Goal: Task Accomplishment & Management: Use online tool/utility

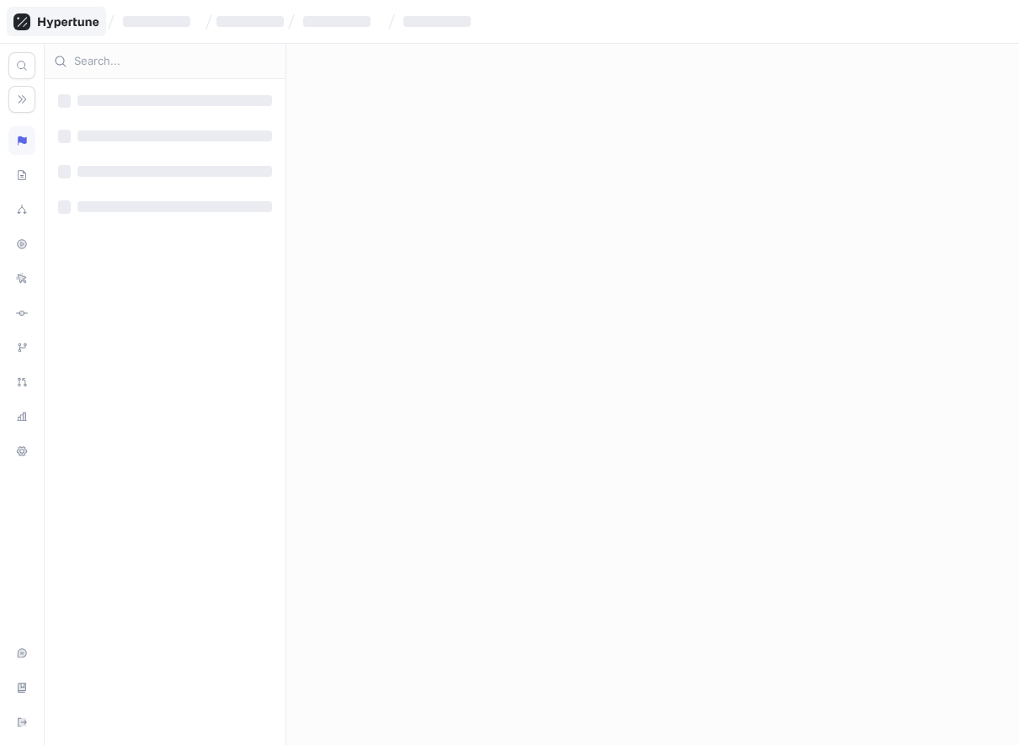
click at [72, 20] on icon at bounding box center [56, 21] width 86 height 17
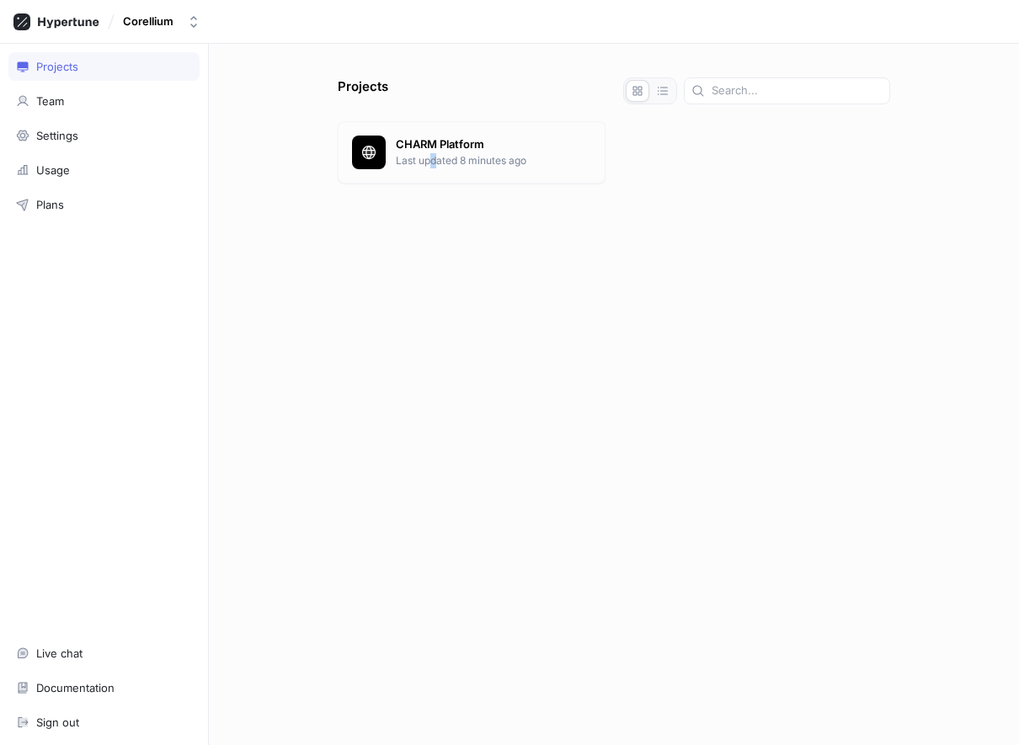
click at [433, 153] on p "Last updated 8 minutes ago" at bounding box center [493, 160] width 195 height 15
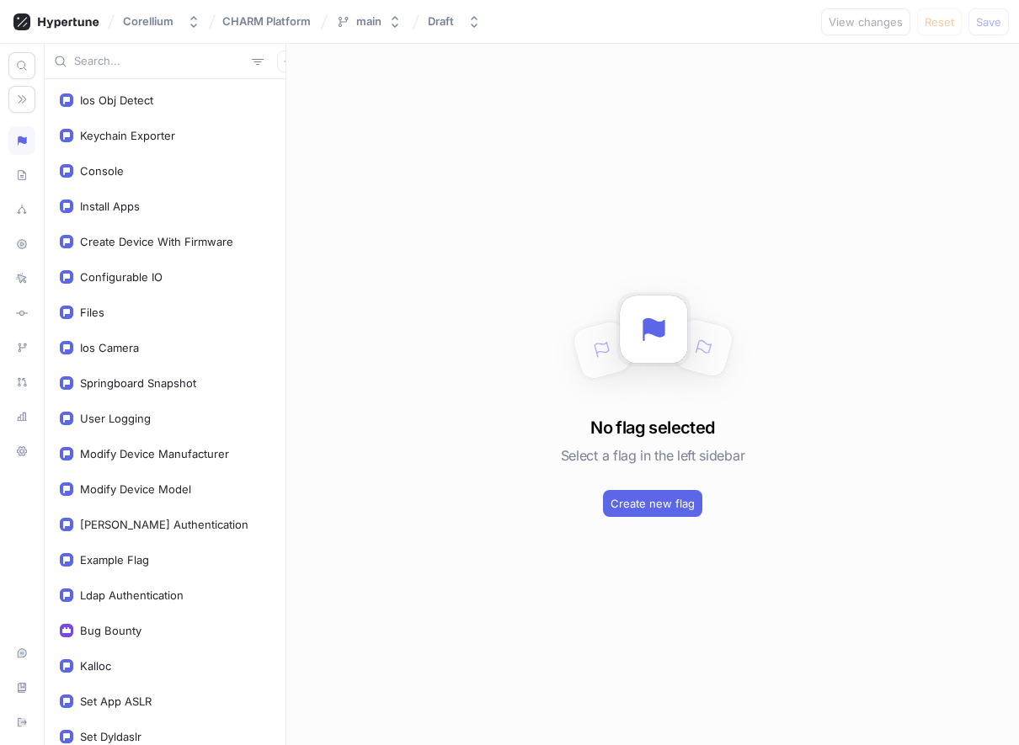
click at [136, 64] on input "text" at bounding box center [159, 61] width 171 height 17
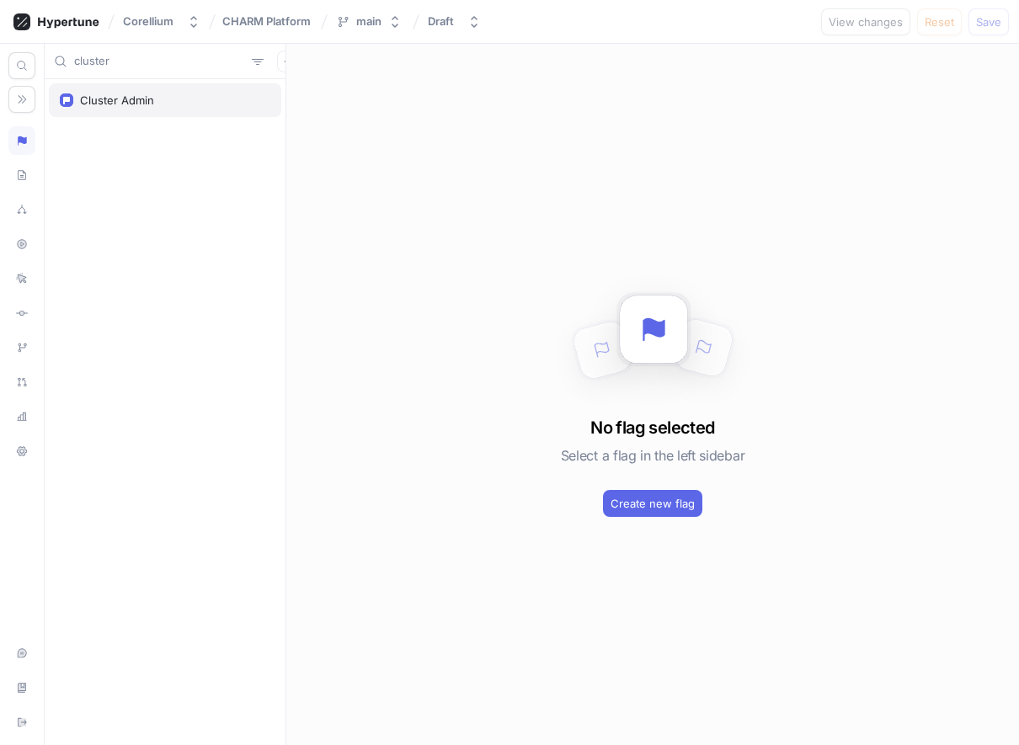
type input "cluster"
click at [129, 96] on div "Cluster Admin" at bounding box center [117, 99] width 74 height 13
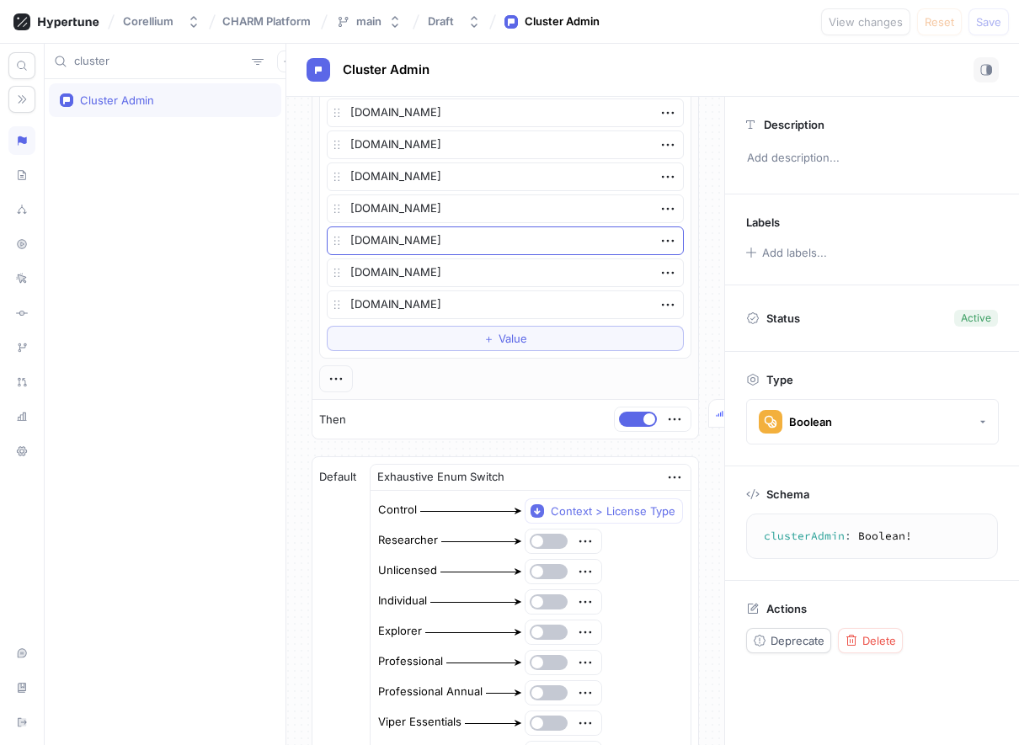
scroll to position [113, 0]
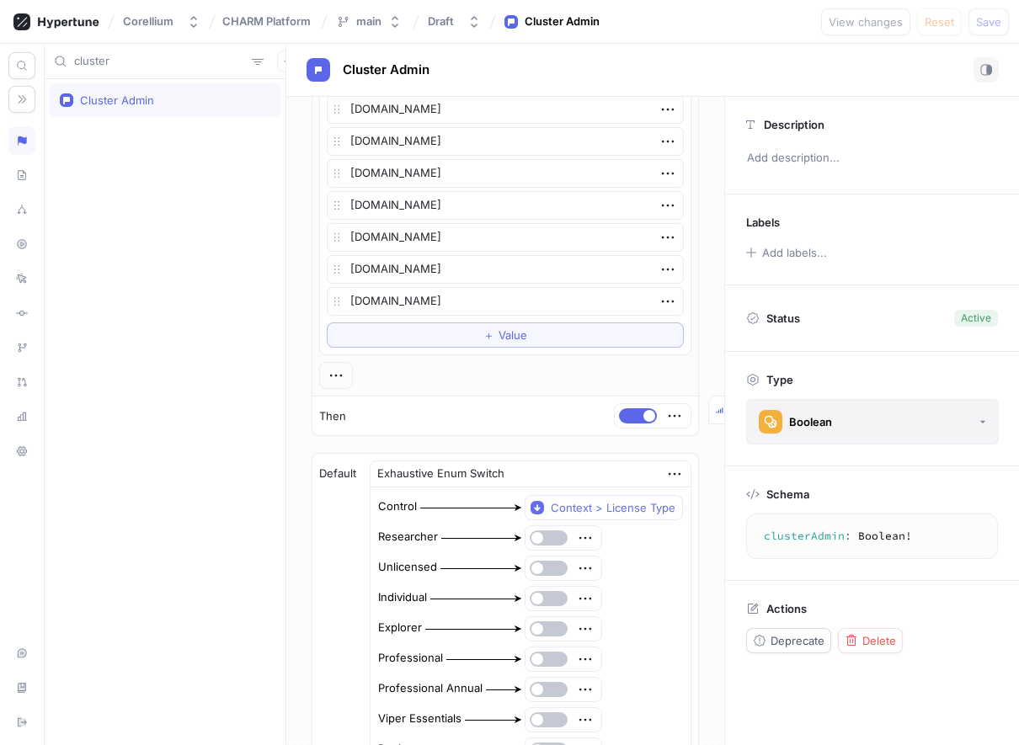
type textarea "x"
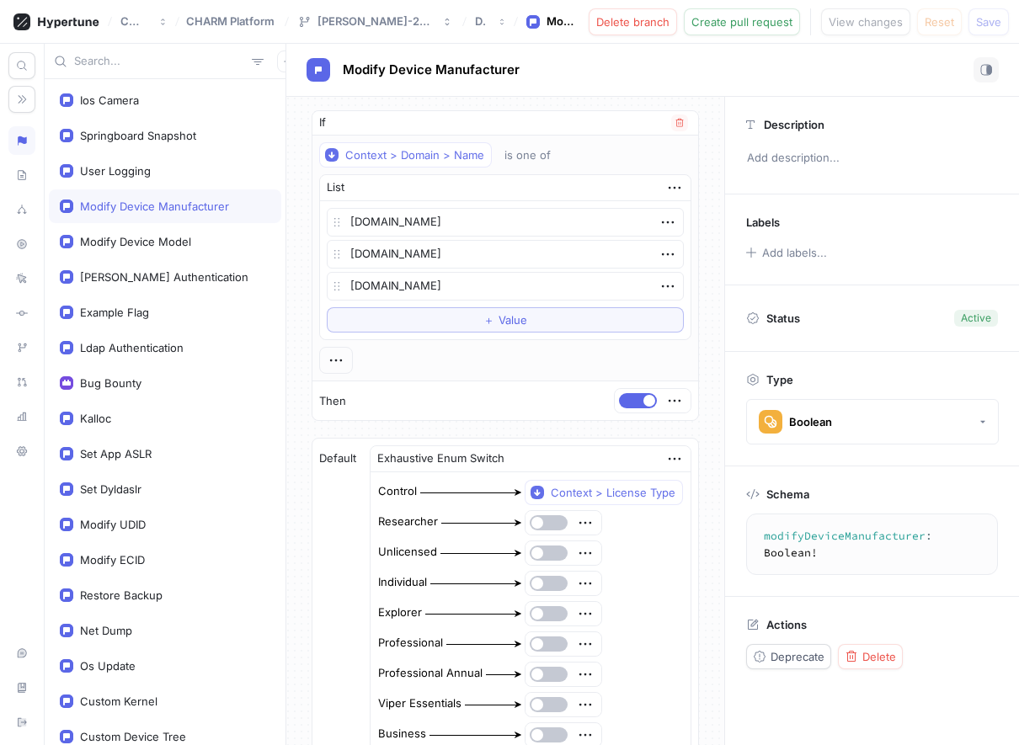
type textarea "x"
click at [379, 73] on span "Modify Device Manufacturer" at bounding box center [431, 69] width 177 height 13
click at [56, 11] on div at bounding box center [56, 21] width 99 height 29
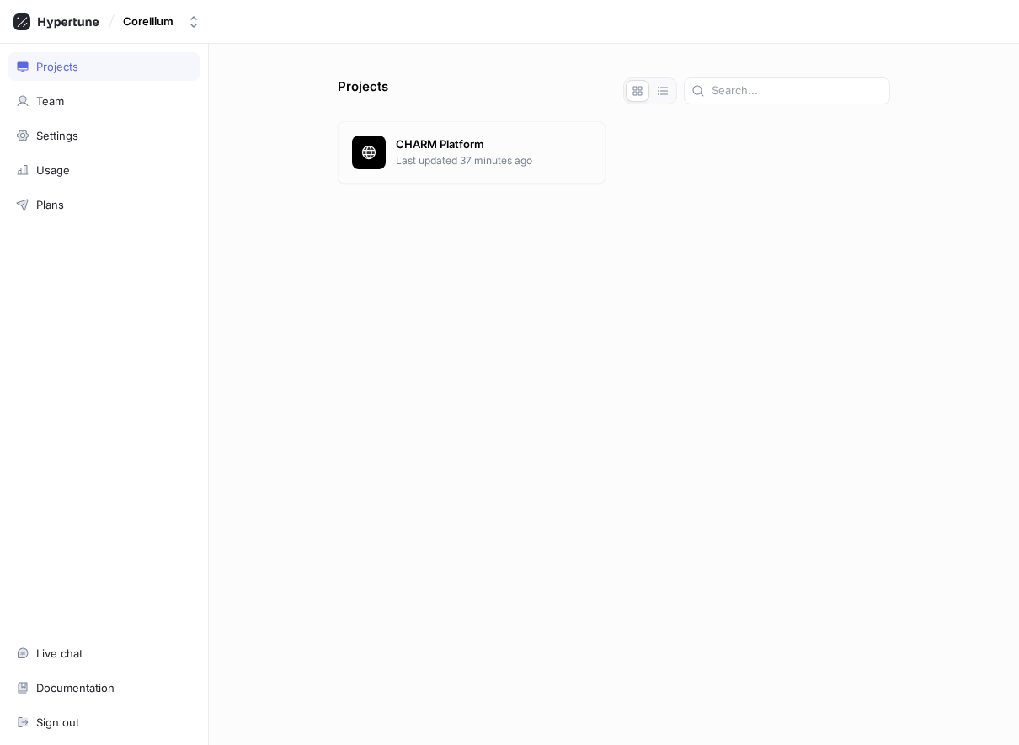
click at [412, 169] on div "CHARM Platform Last updated 37 minutes ago" at bounding box center [472, 152] width 268 height 62
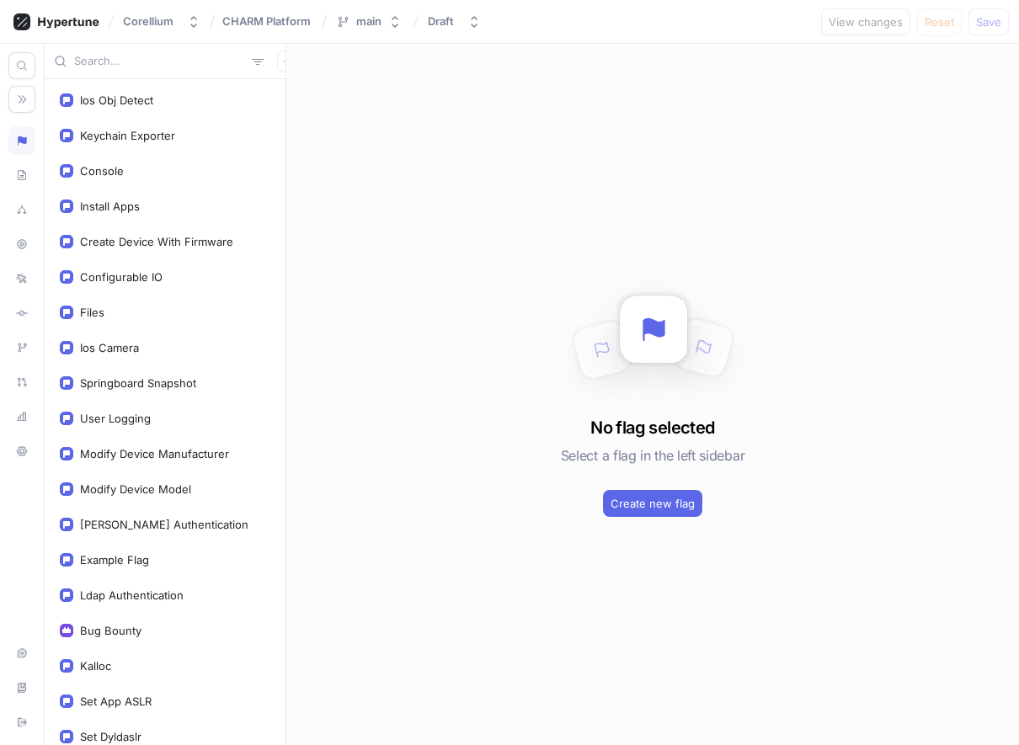
type input "i"
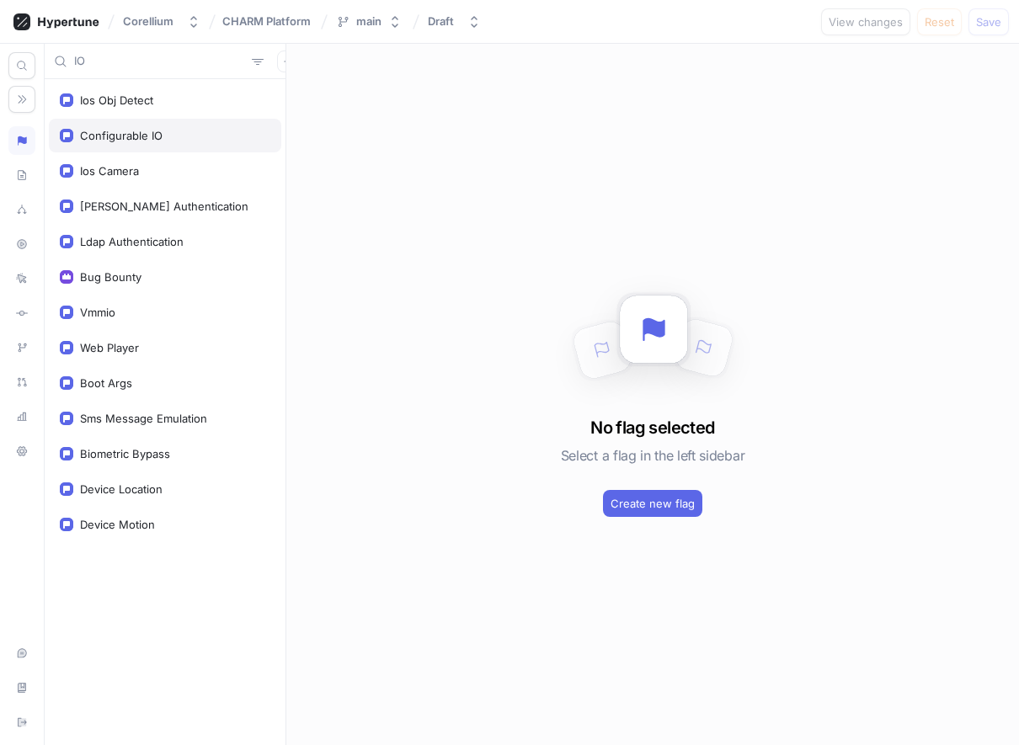
type input "IO"
click at [152, 130] on div "Configurable IO" at bounding box center [121, 135] width 83 height 13
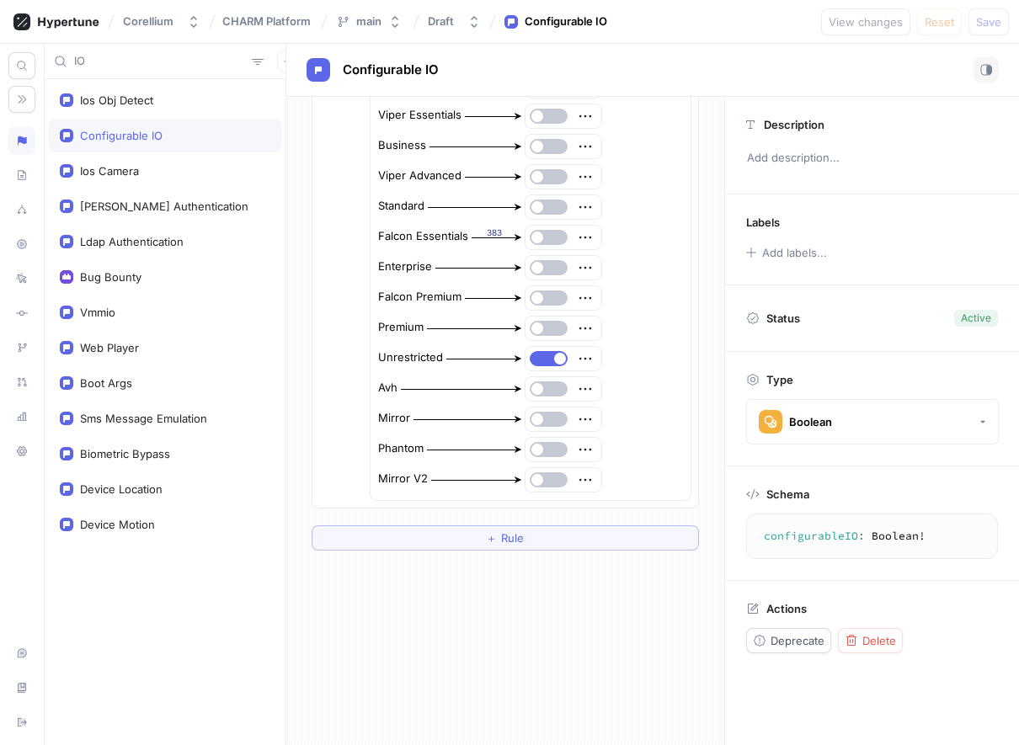
scroll to position [560, 0]
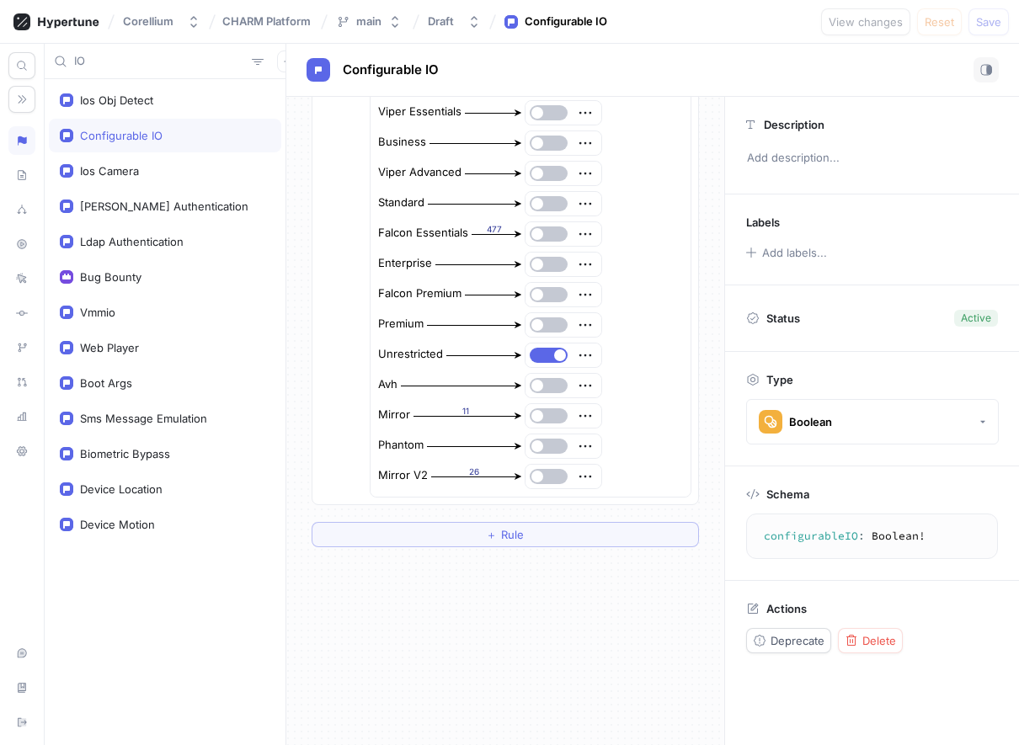
type textarea "x"
drag, startPoint x: 118, startPoint y: 62, endPoint x: 50, endPoint y: 65, distance: 68.3
click at [50, 65] on div "IO" at bounding box center [165, 61] width 241 height 35
type input "v"
type textarea "x"
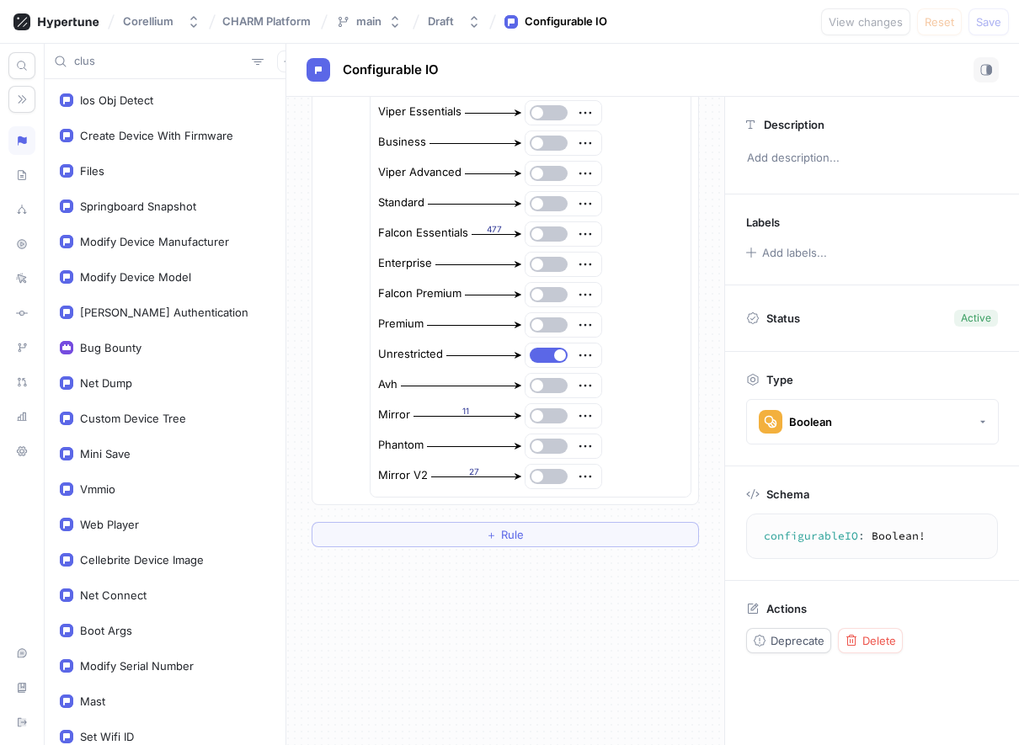
type input "clust"
type textarea "x"
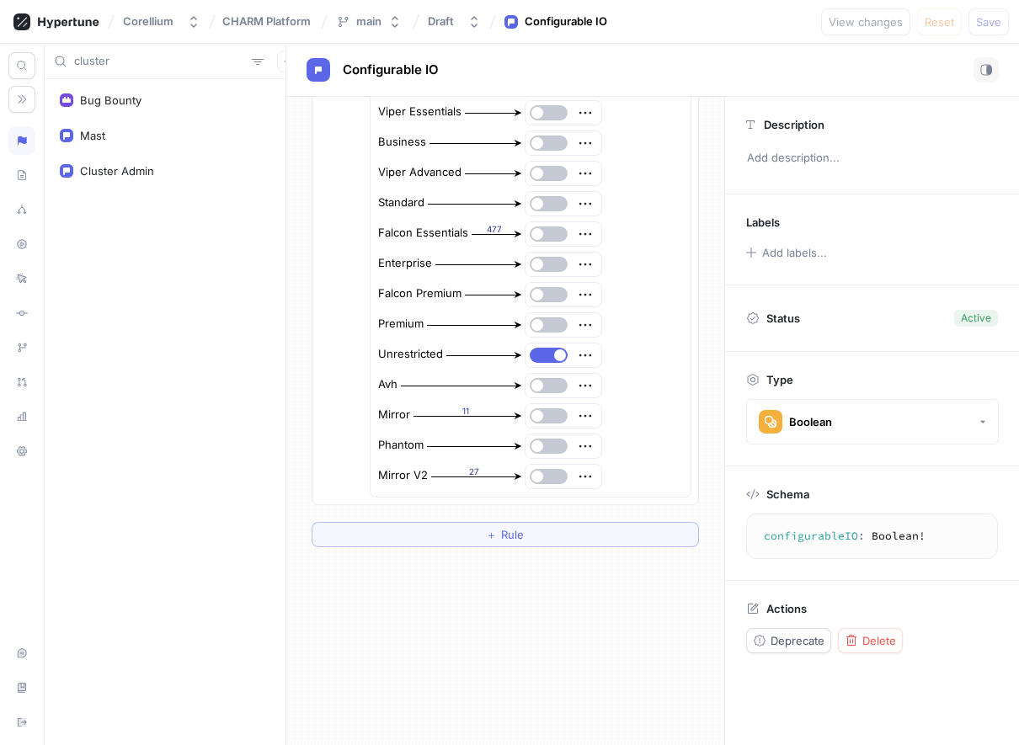
type input "cluster"
click at [77, 90] on div "Cluster Admin" at bounding box center [165, 100] width 232 height 34
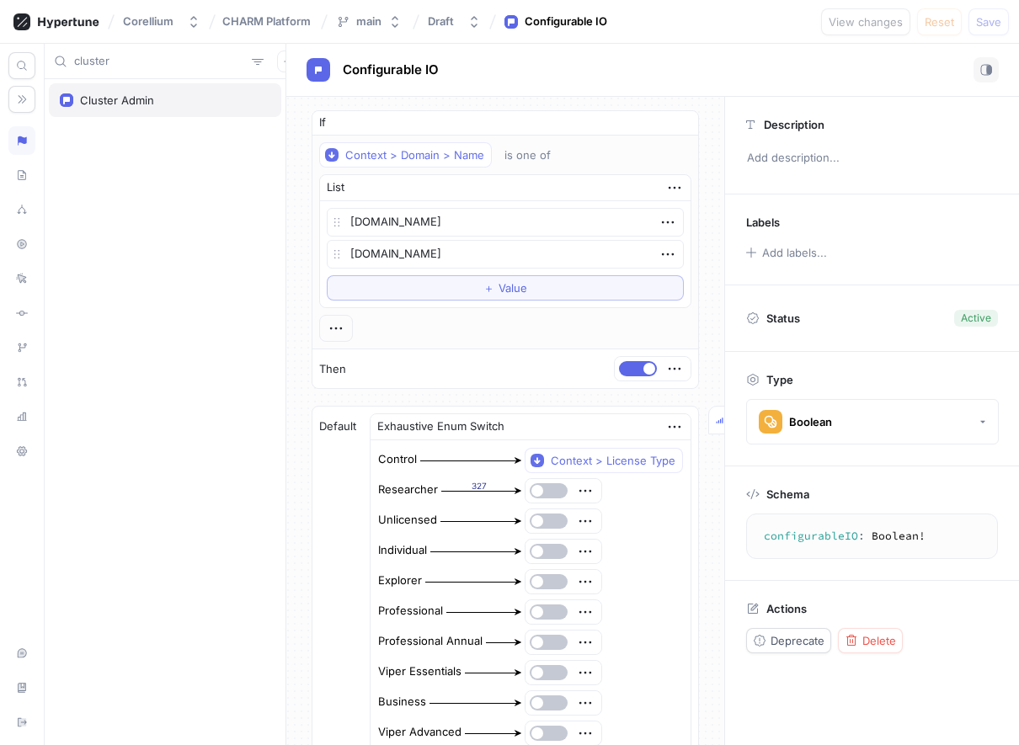
type textarea "x"
type textarea "clusterAdmin: Boolean!"
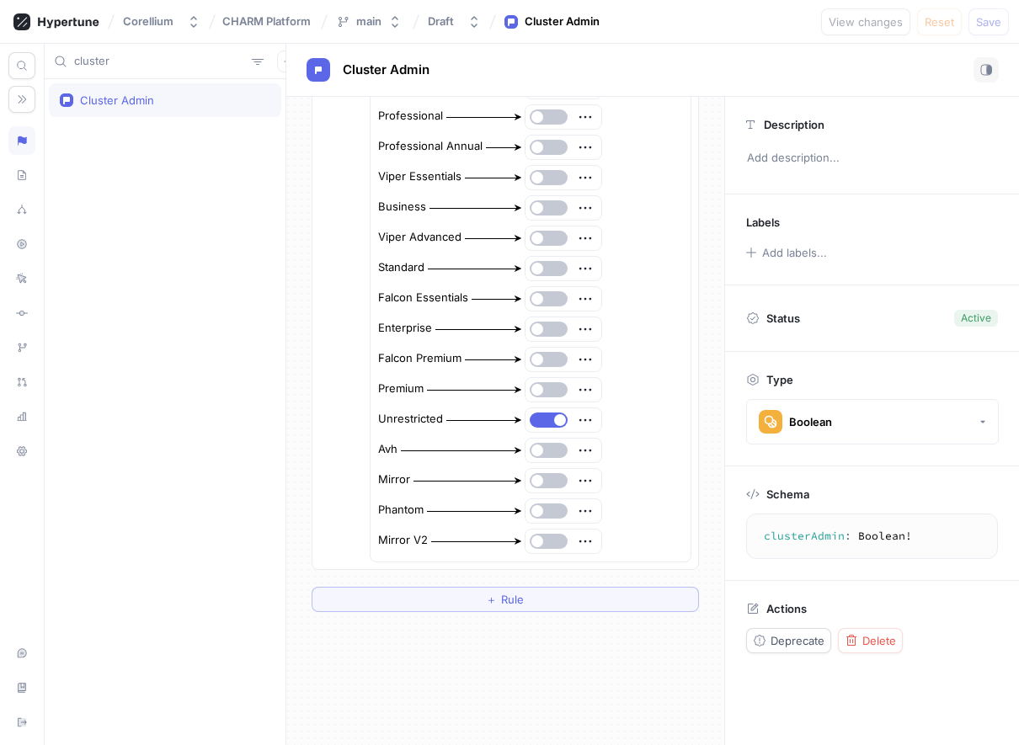
scroll to position [660, 0]
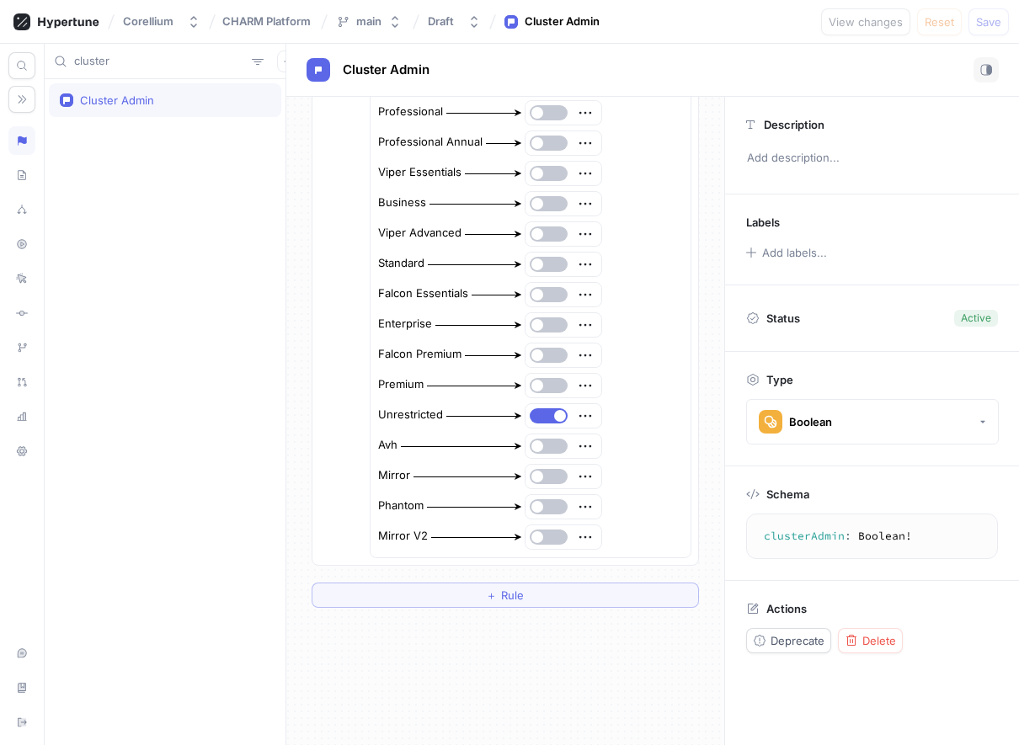
type textarea "x"
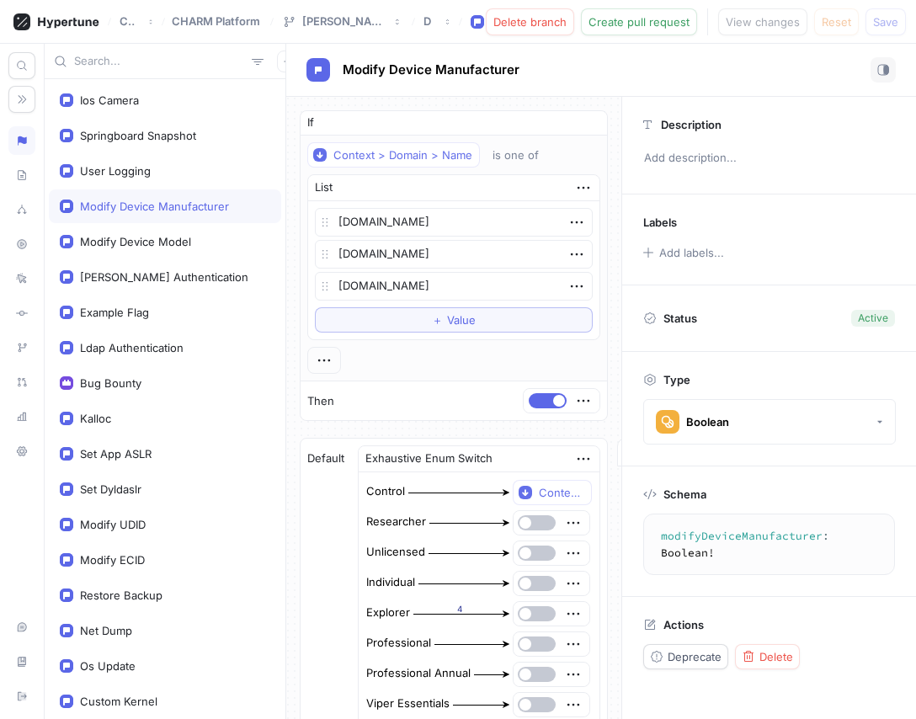
click at [913, 184] on div "Description Add description..." at bounding box center [769, 145] width 294 height 97
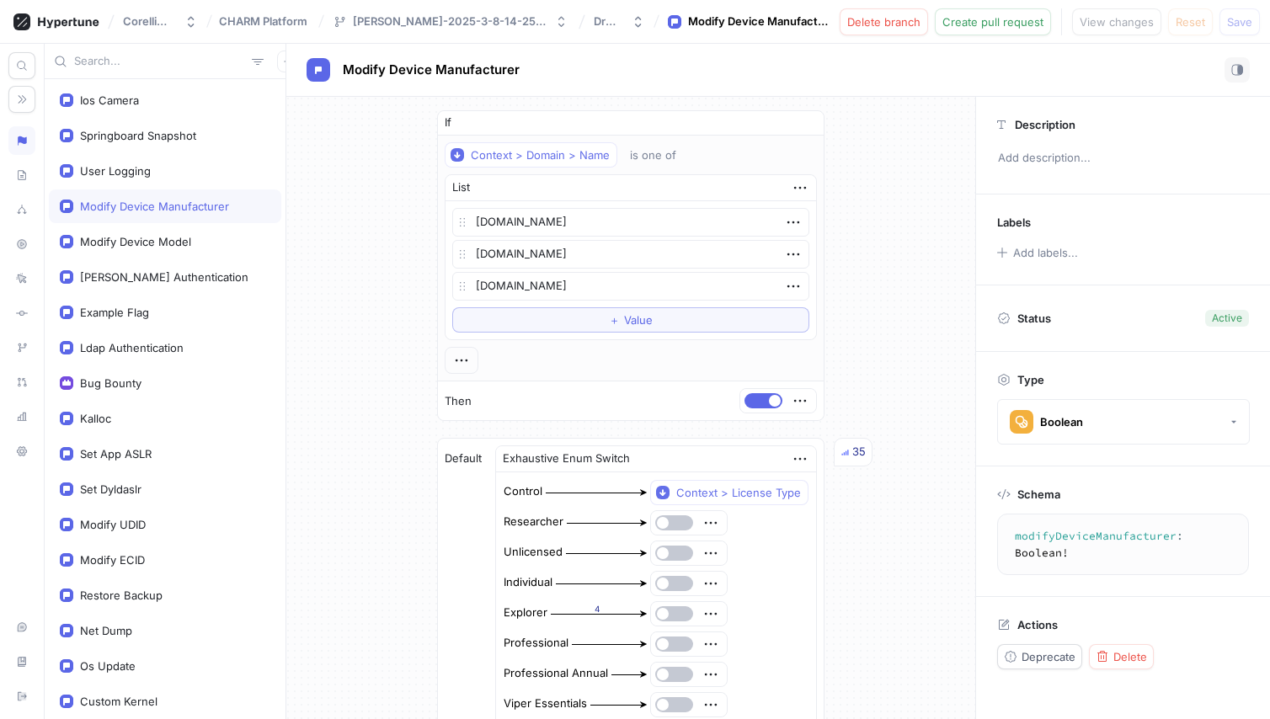
type textarea "x"
click at [69, 19] on icon at bounding box center [68, 22] width 61 height 11
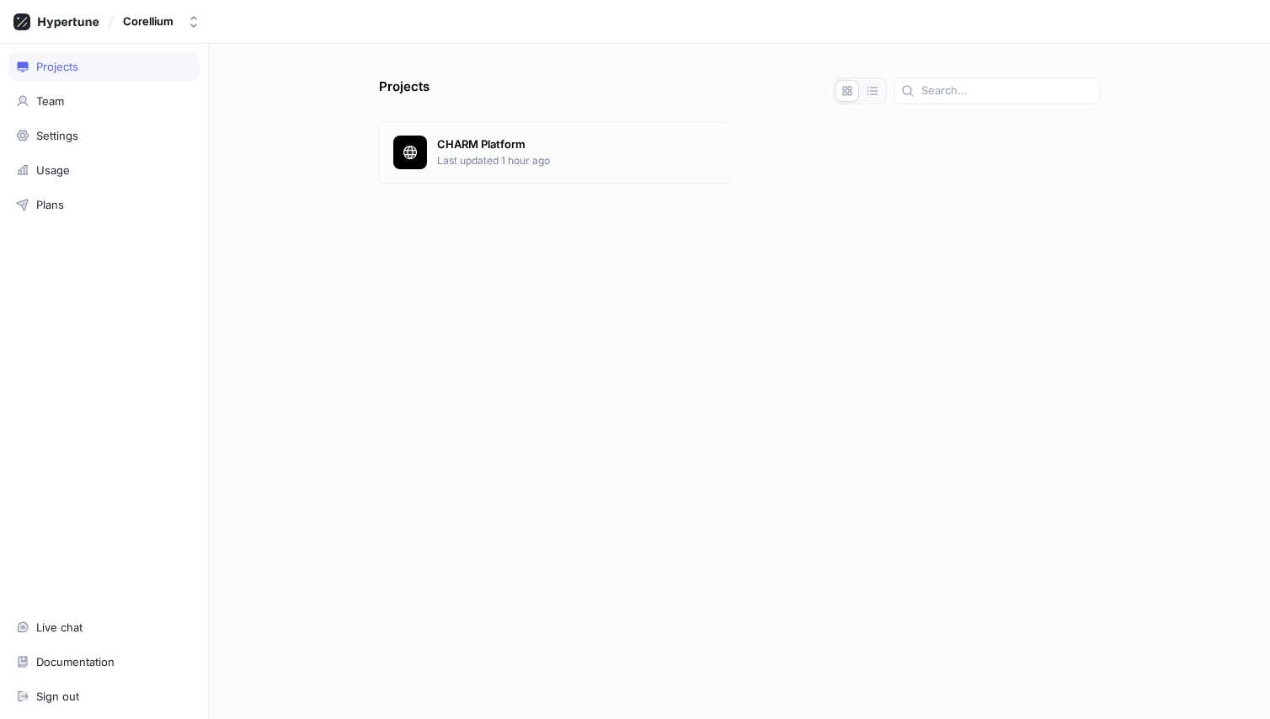
click at [563, 146] on p "CHARM Platform" at bounding box center [577, 144] width 280 height 17
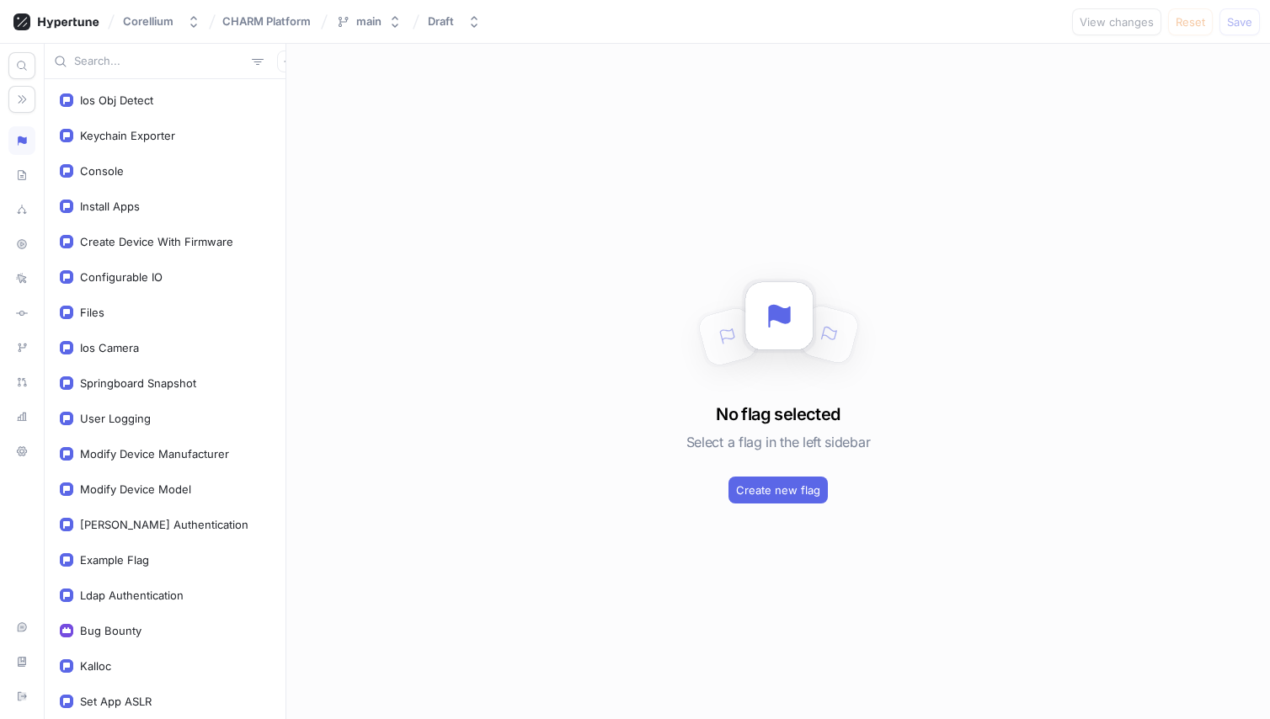
click at [107, 67] on input "text" at bounding box center [159, 61] width 171 height 17
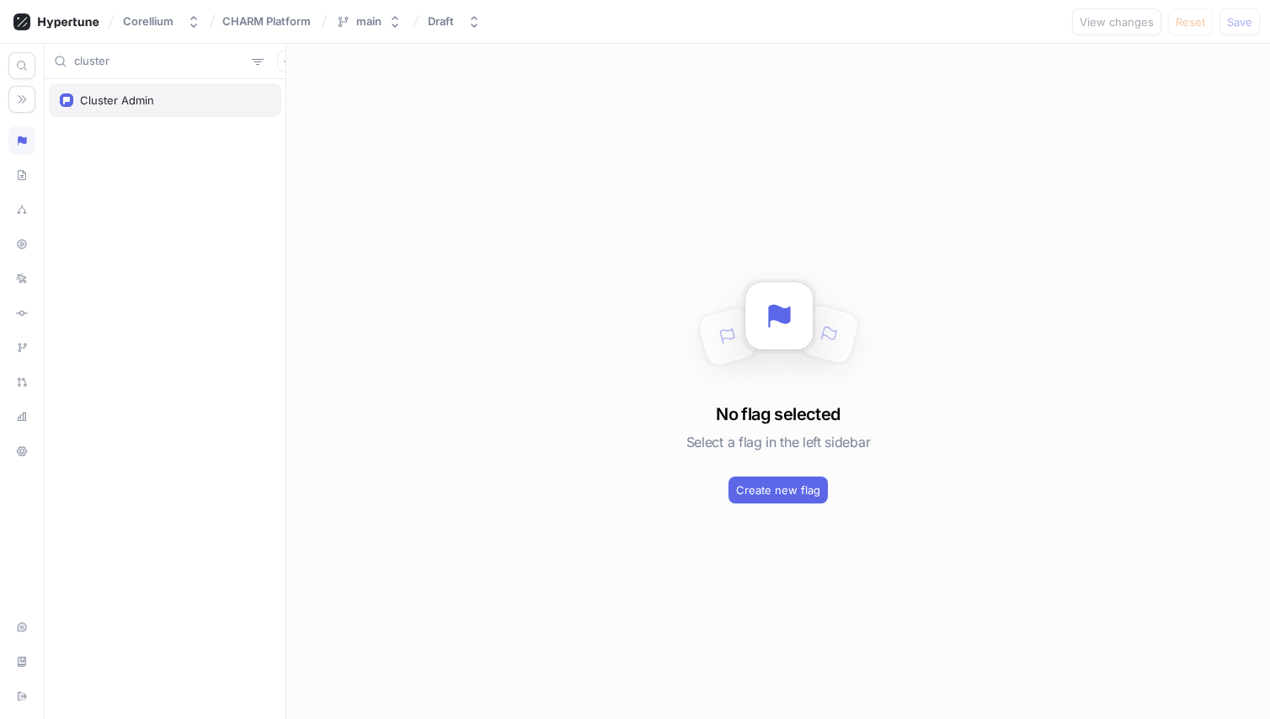
type input "cluster"
click at [147, 104] on div "Cluster Admin" at bounding box center [117, 99] width 74 height 13
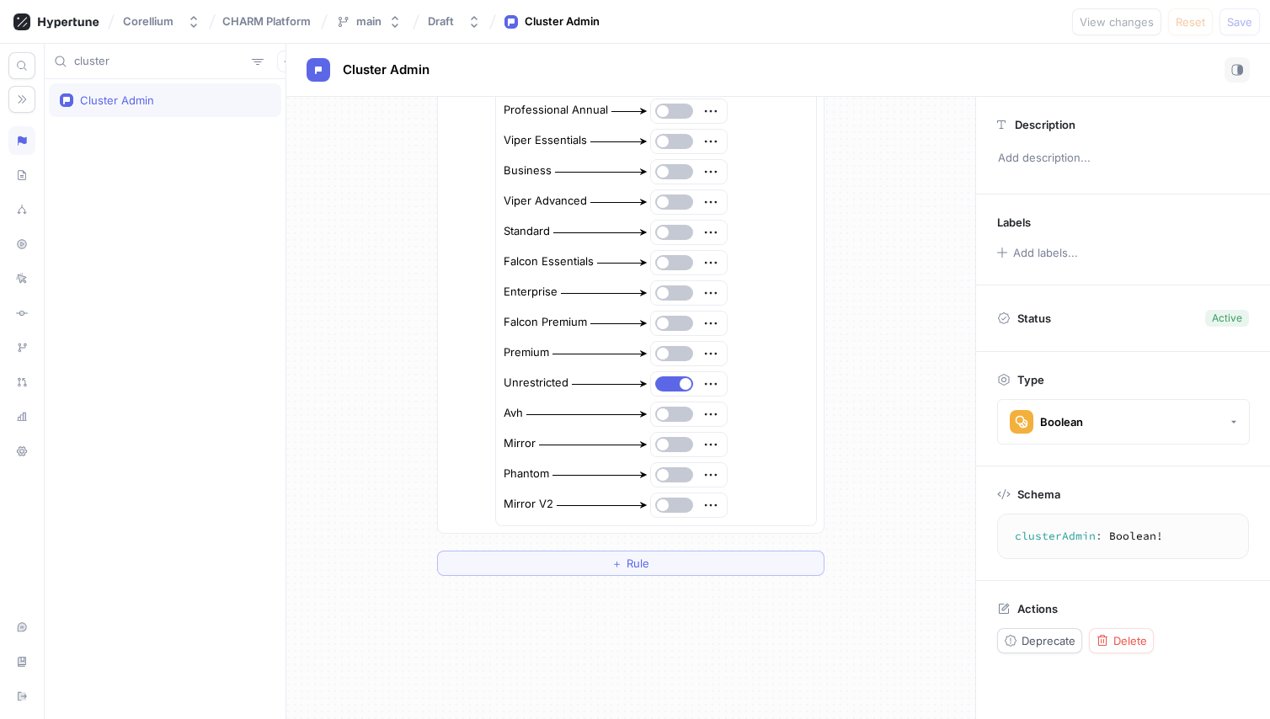
scroll to position [688, 0]
drag, startPoint x: 498, startPoint y: 387, endPoint x: 585, endPoint y: 393, distance: 87.0
click at [585, 393] on div "Unrestricted" at bounding box center [656, 387] width 307 height 27
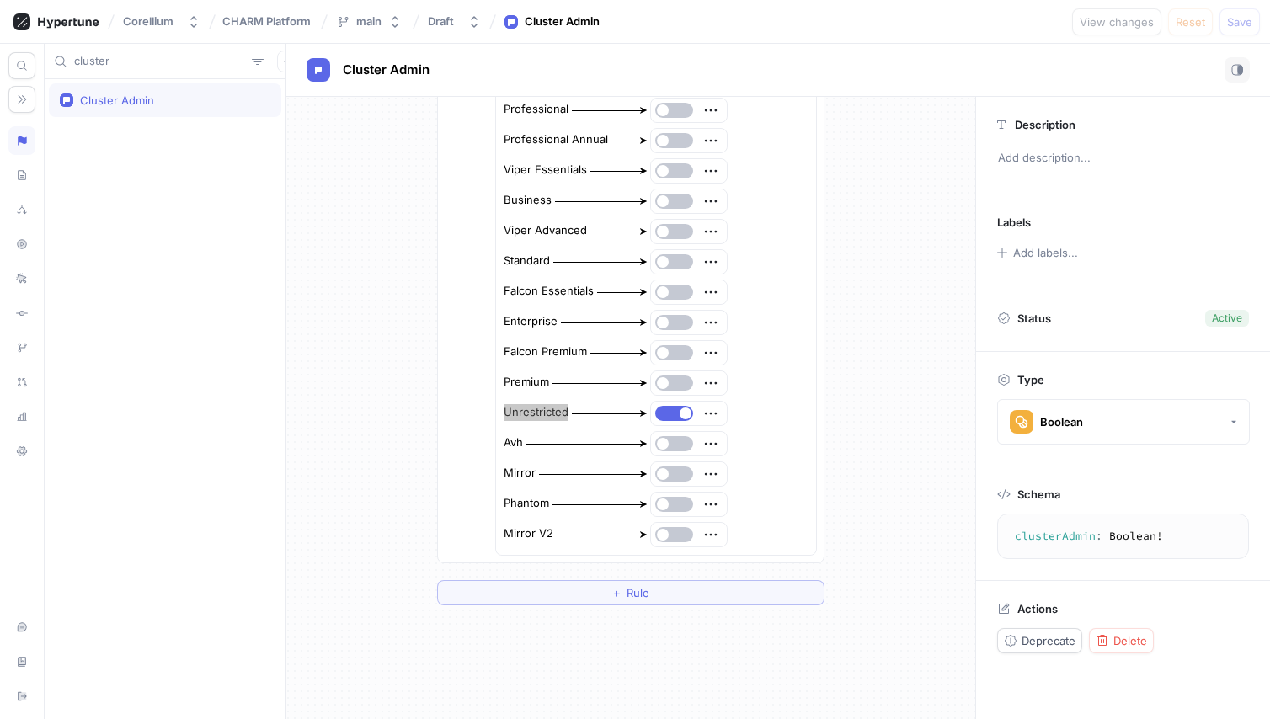
scroll to position [662, 0]
click at [896, 237] on div "If Context > Domain > Name is one of List ci-3.corellium.co ci-1.corellium.co s…" at bounding box center [630, 27] width 689 height 1184
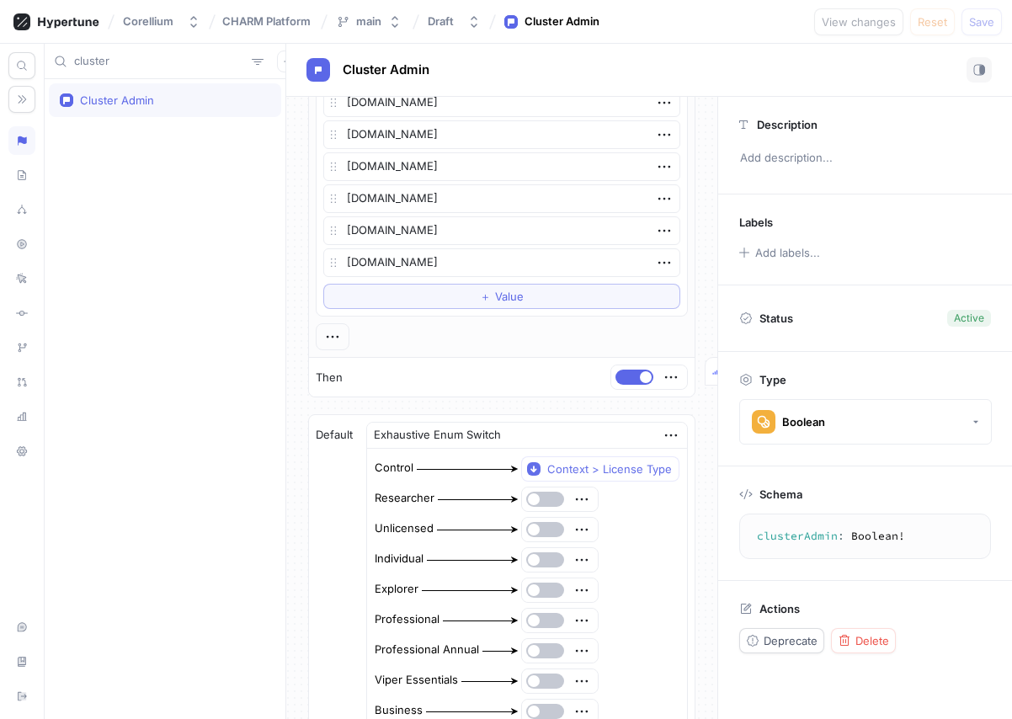
scroll to position [151, 0]
type textarea "x"
click at [56, 21] on icon at bounding box center [56, 21] width 86 height 17
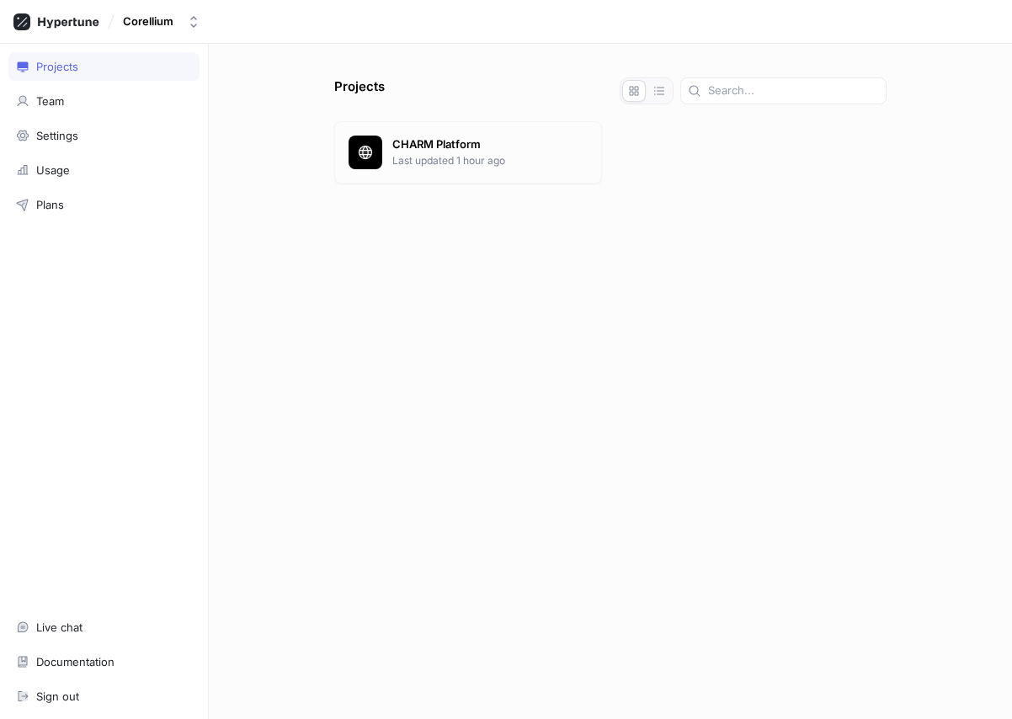
click at [475, 161] on p "Last updated 1 hour ago" at bounding box center [490, 160] width 195 height 15
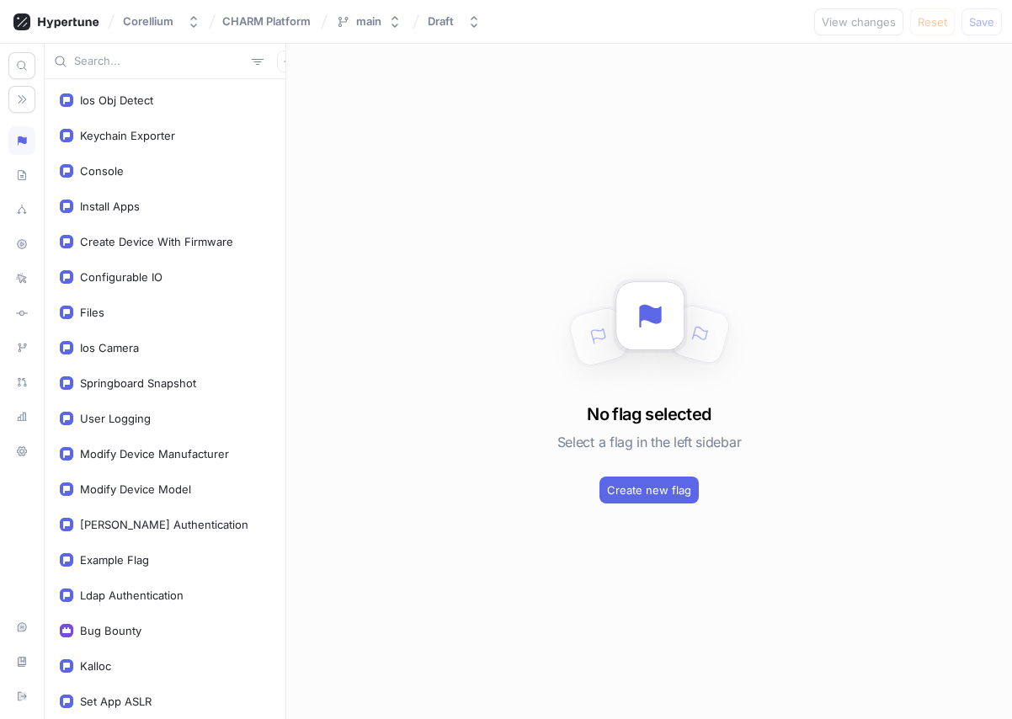
click at [138, 68] on input "text" at bounding box center [159, 61] width 171 height 17
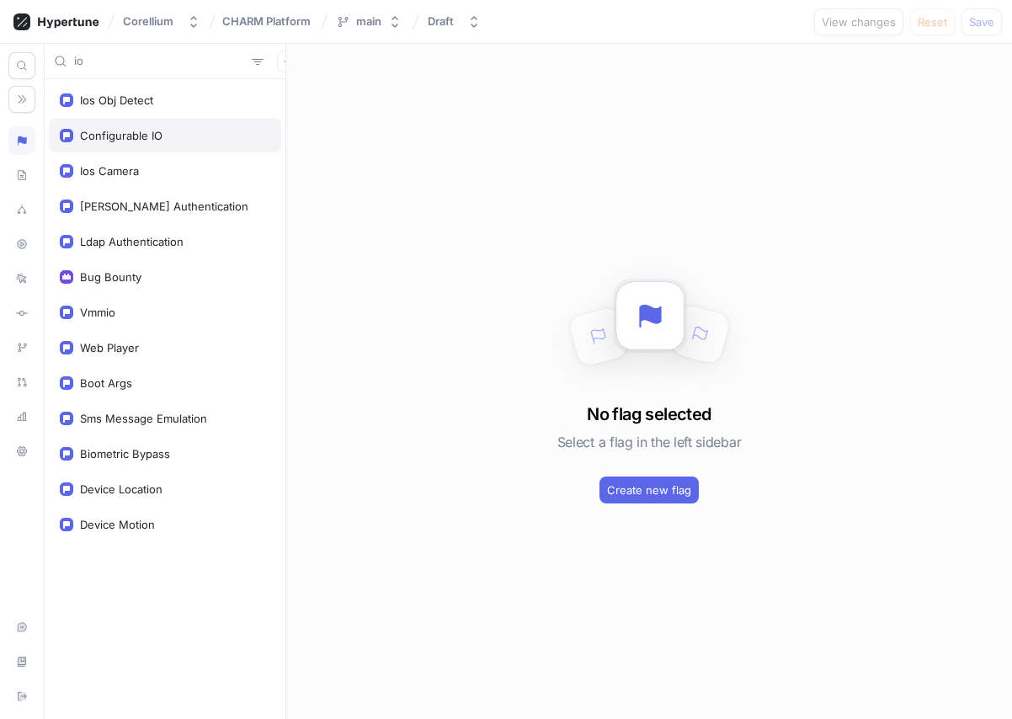
type input "io"
click at [120, 139] on div "Configurable IO" at bounding box center [121, 135] width 83 height 13
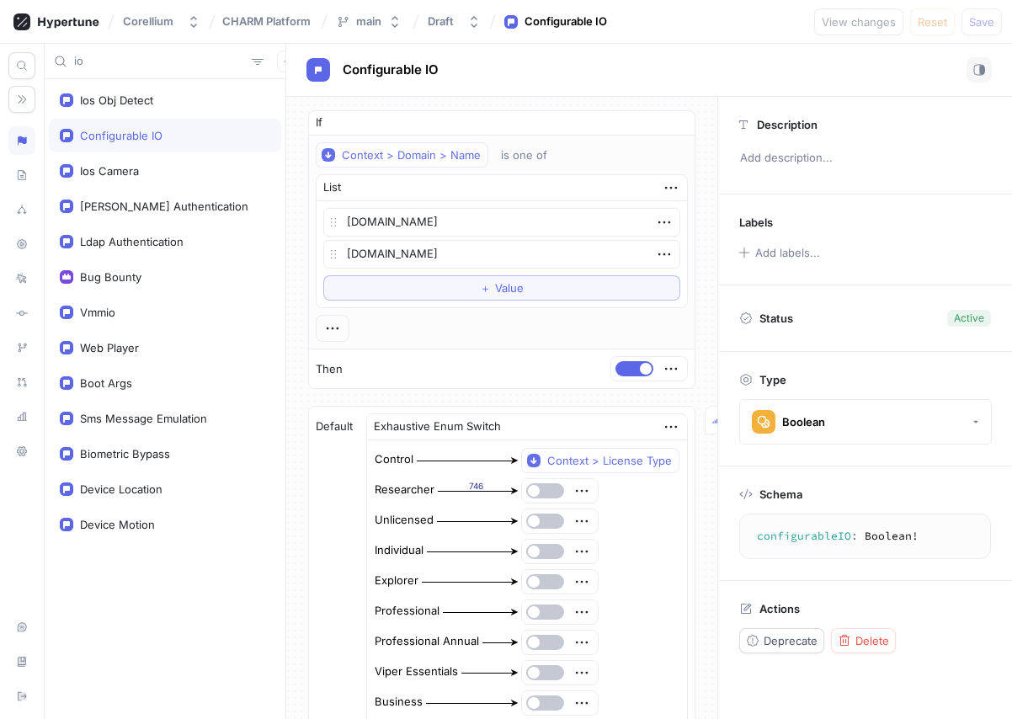
type textarea "x"
